Goal: Information Seeking & Learning: Learn about a topic

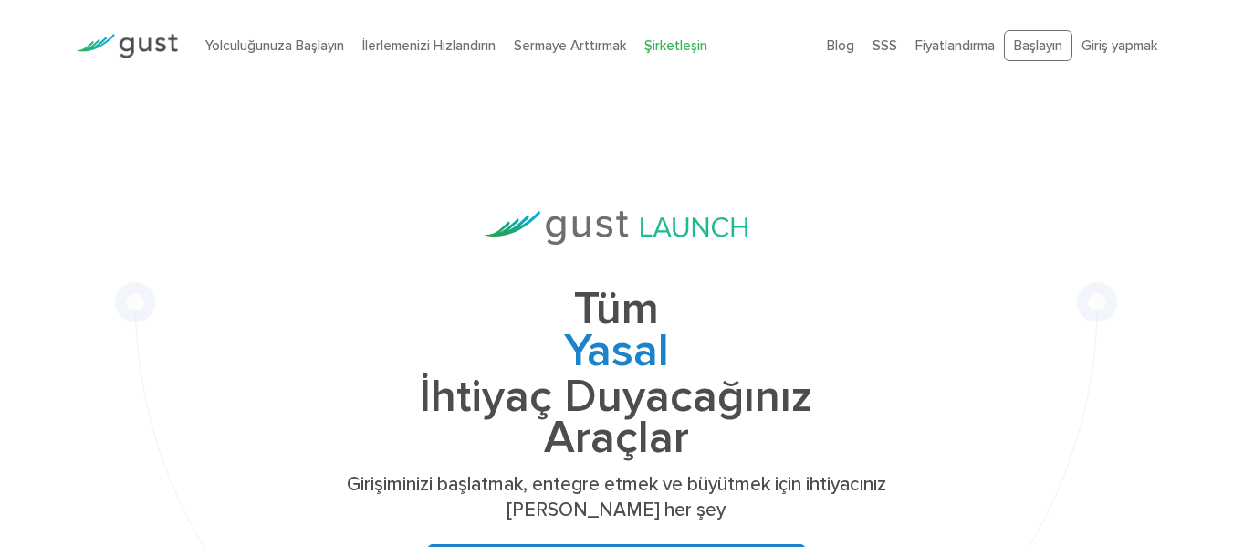
click at [811, 231] on div "Tüm Yasal Şapka Tablosu Bağış toplama Yönetim İhtiyaç Duyacağınız Araçlar Giriş…" at bounding box center [616, 429] width 548 height 437
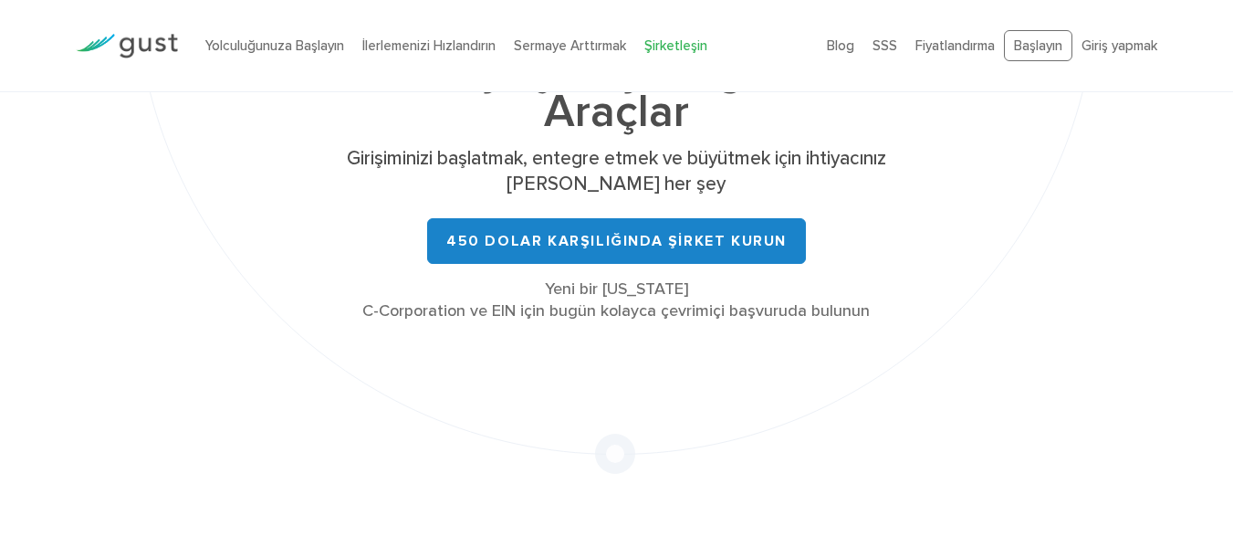
scroll to position [548, 0]
